Goal: Information Seeking & Learning: Learn about a topic

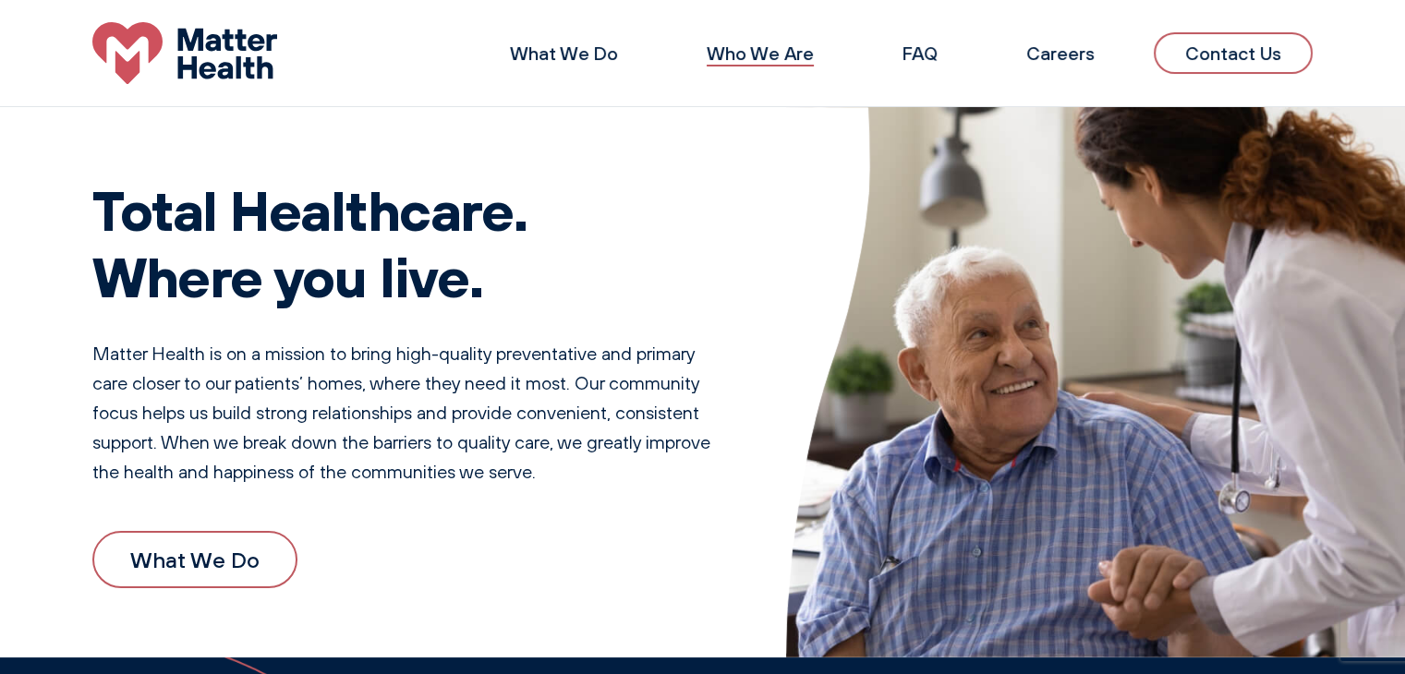
click at [743, 49] on link "Who We Are" at bounding box center [760, 53] width 107 height 23
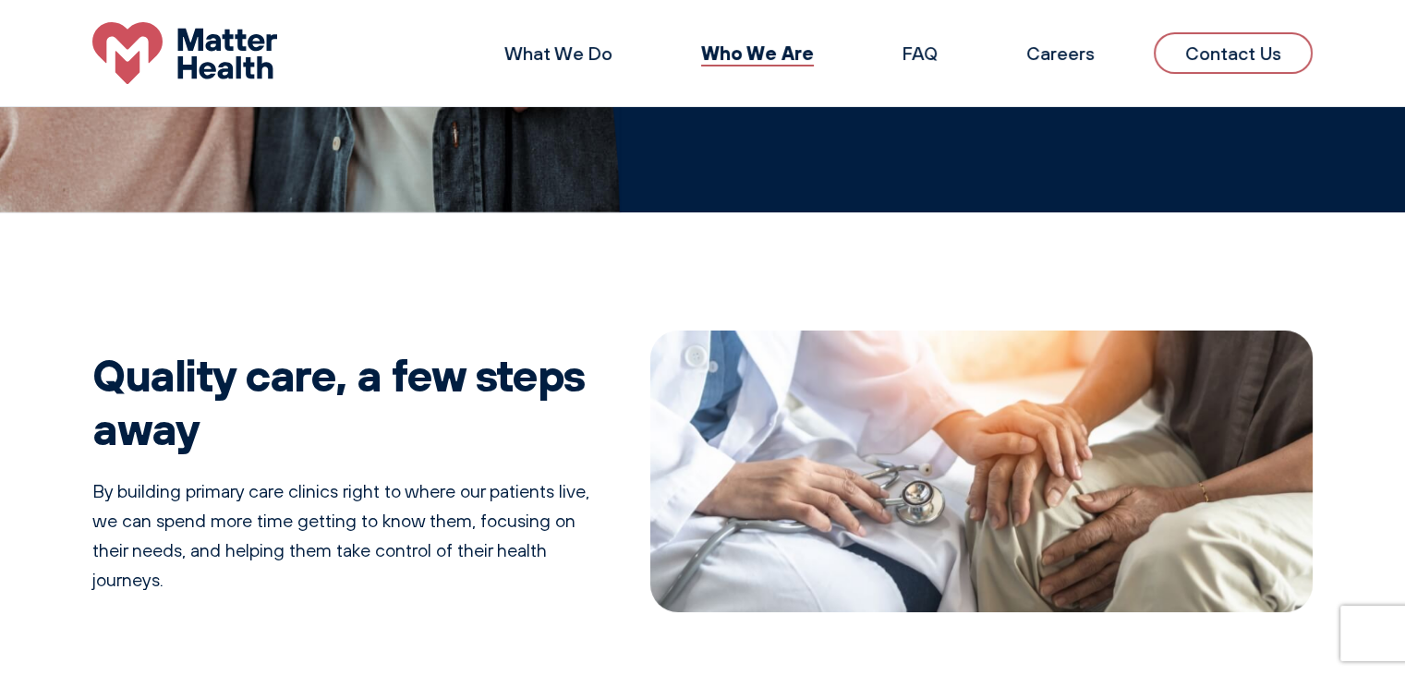
scroll to position [380, 0]
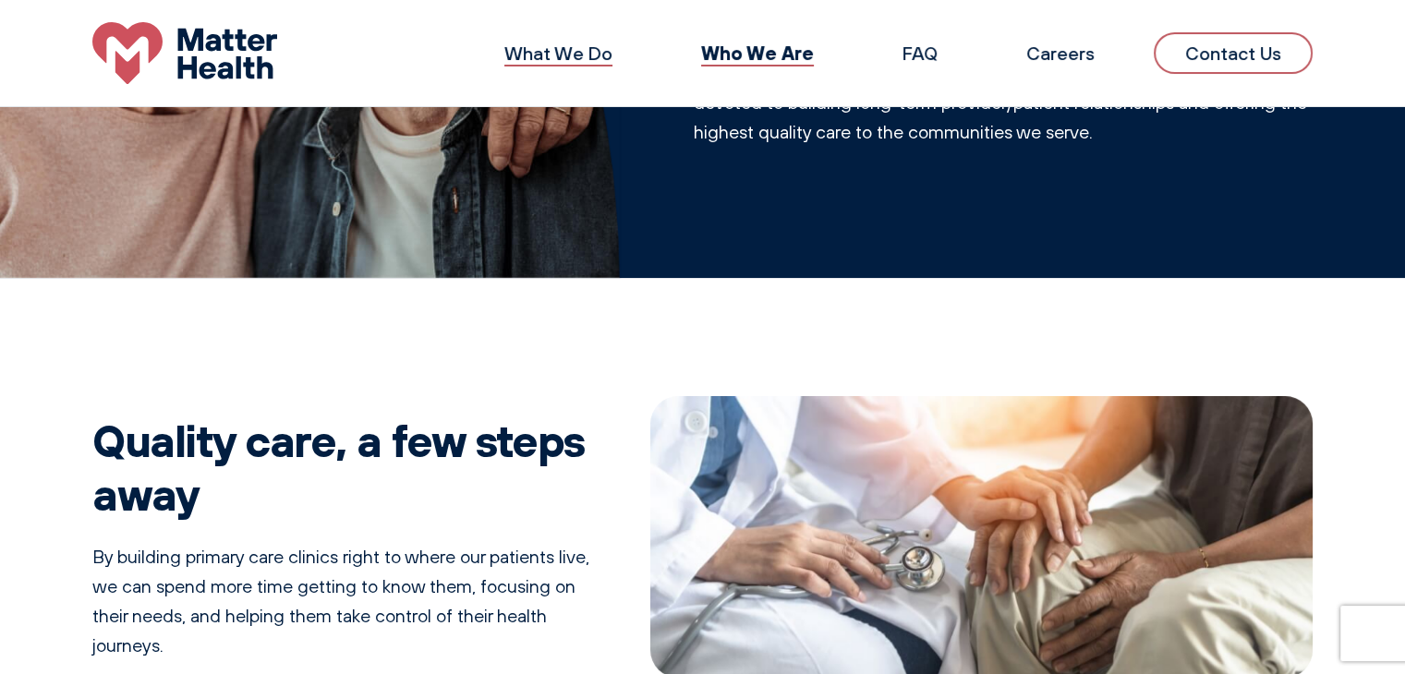
click at [610, 43] on link "What We Do" at bounding box center [558, 53] width 108 height 23
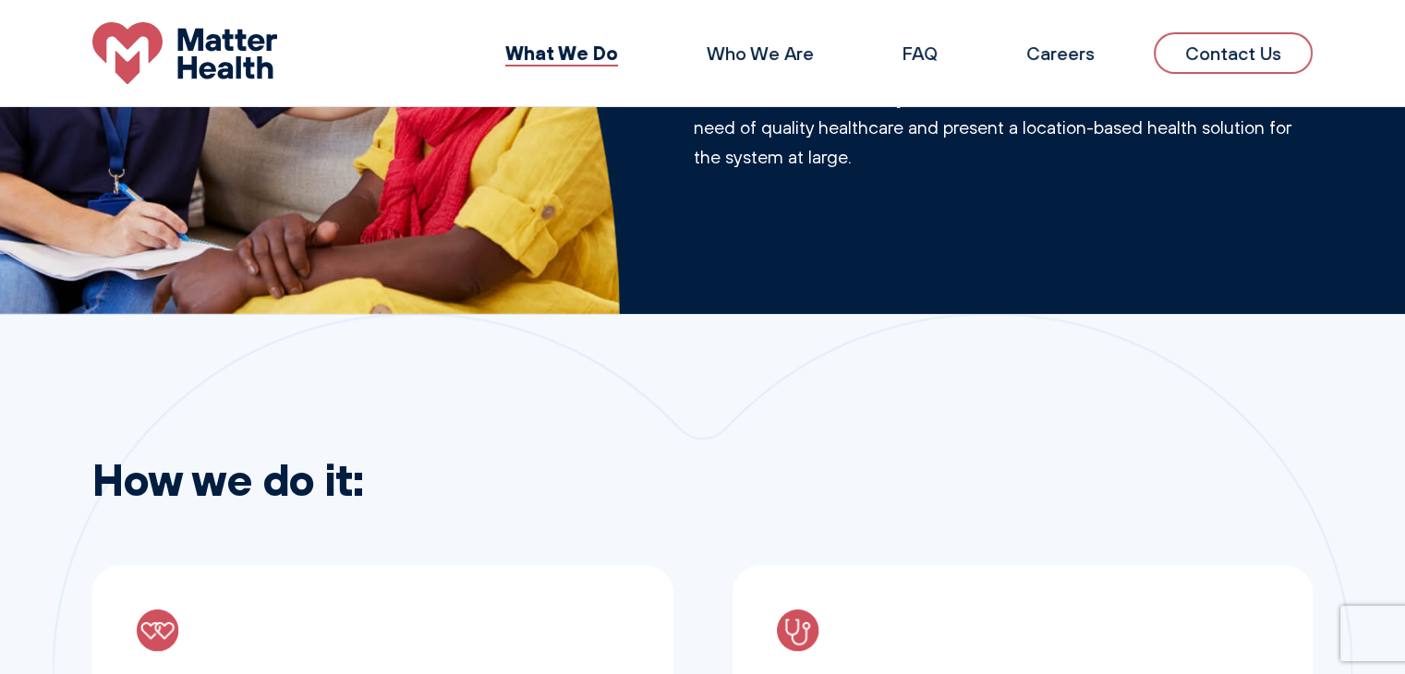
scroll to position [46, 0]
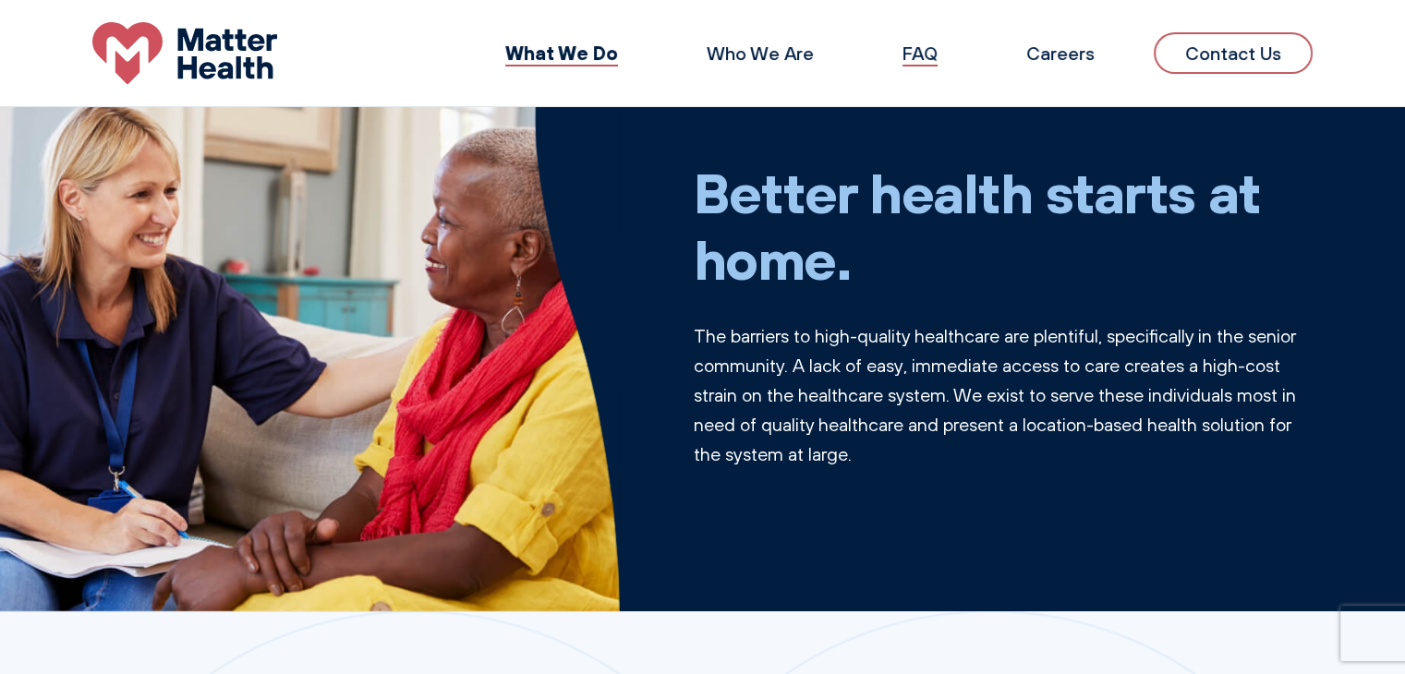
click at [921, 43] on link "FAQ" at bounding box center [919, 53] width 35 height 23
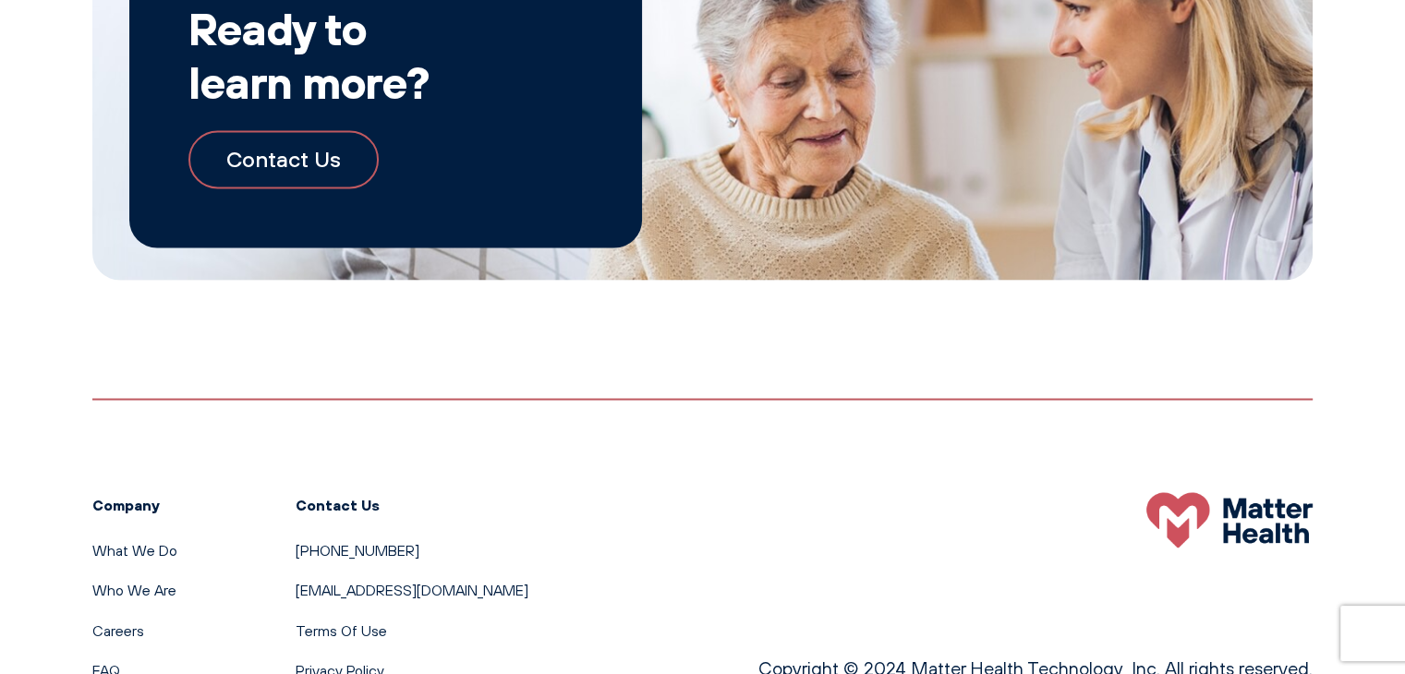
scroll to position [3258, 0]
